Goal: Navigation & Orientation: Understand site structure

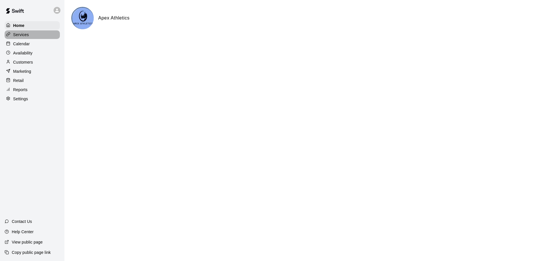
click at [22, 33] on p "Services" at bounding box center [21, 35] width 16 height 6
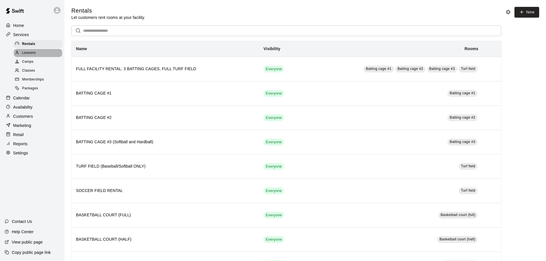
click at [25, 57] on div "Lessons" at bounding box center [38, 53] width 48 height 8
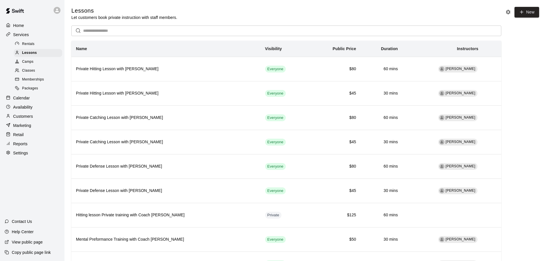
click at [26, 61] on span "Camps" at bounding box center [27, 62] width 11 height 6
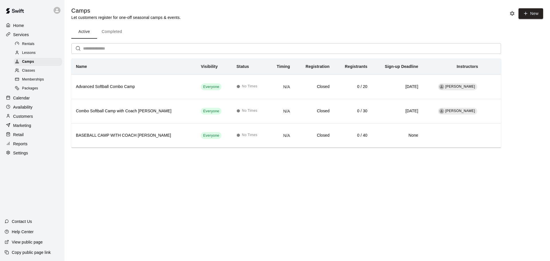
click at [26, 71] on span "Classes" at bounding box center [28, 71] width 13 height 6
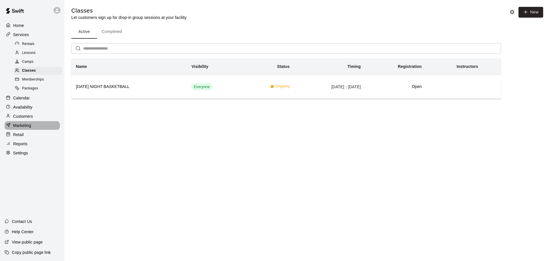
click at [20, 128] on p "Marketing" at bounding box center [22, 126] width 18 height 6
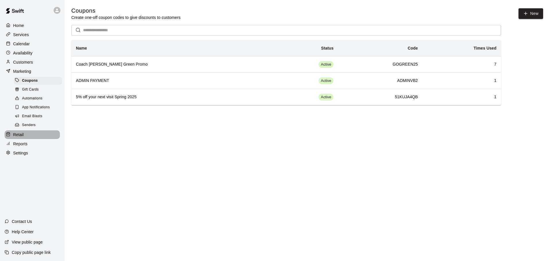
click at [17, 137] on p "Retail" at bounding box center [18, 135] width 11 height 6
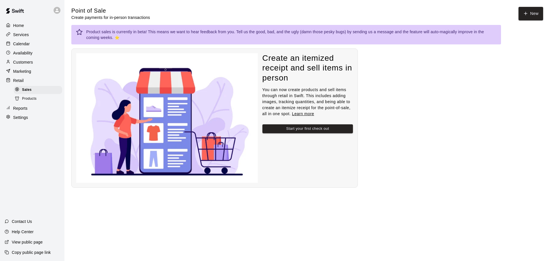
click at [28, 102] on span "Products" at bounding box center [29, 99] width 15 height 6
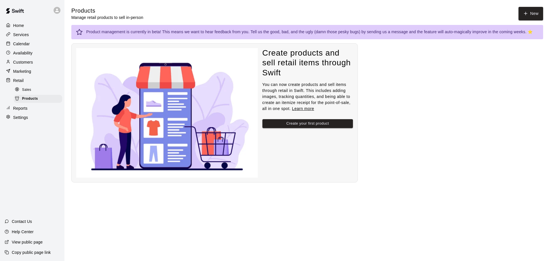
click at [23, 85] on div "Retail" at bounding box center [32, 80] width 55 height 9
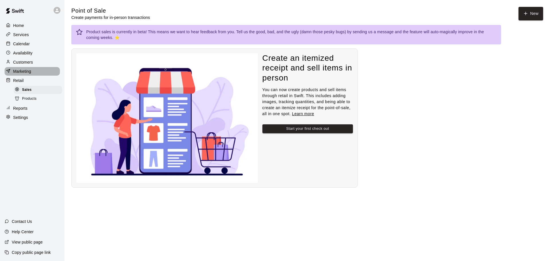
click at [23, 74] on p "Marketing" at bounding box center [22, 71] width 18 height 6
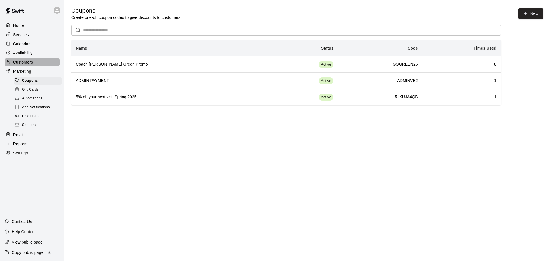
click at [19, 62] on p "Customers" at bounding box center [23, 62] width 20 height 6
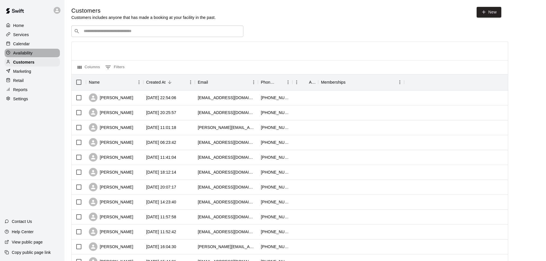
click at [18, 54] on p "Availability" at bounding box center [22, 53] width 19 height 6
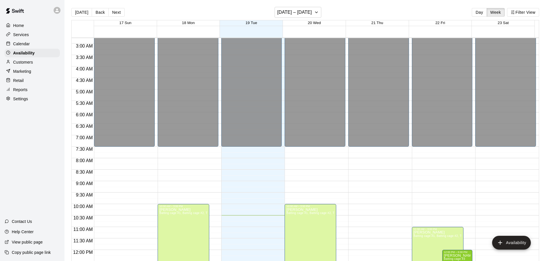
scroll to position [63, 0]
click at [13, 45] on p "Calendar" at bounding box center [21, 44] width 17 height 6
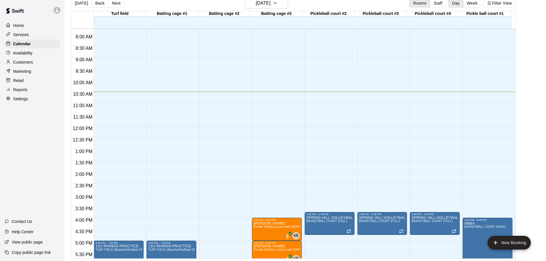
scroll to position [235, 0]
